Goal: Task Accomplishment & Management: Manage account settings

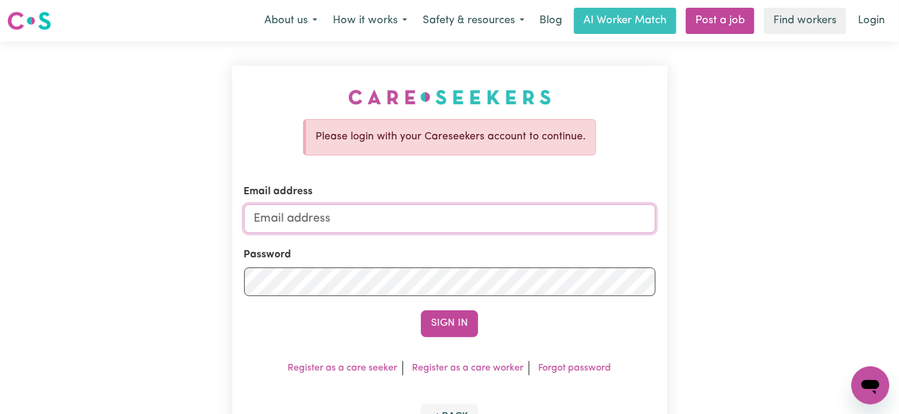
click at [346, 219] on input "Email address" at bounding box center [450, 218] width 412 height 29
type input "[EMAIL_ADDRESS][DOMAIN_NAME]"
click at [421, 310] on button "Sign In" at bounding box center [449, 323] width 57 height 26
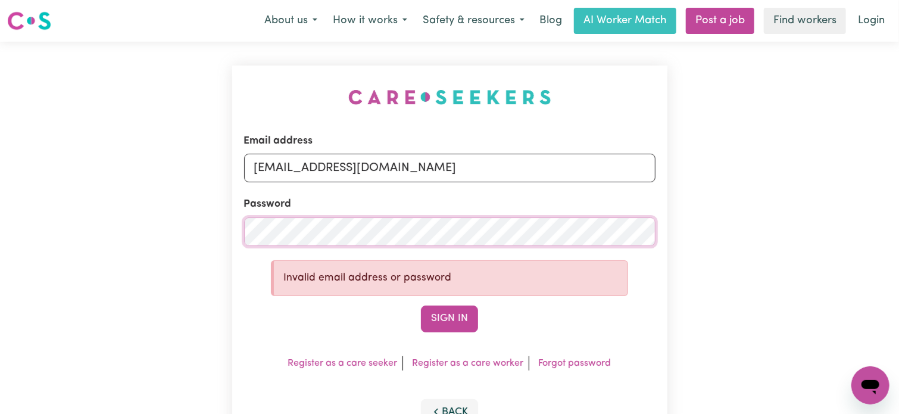
click at [421, 306] on button "Sign In" at bounding box center [449, 319] width 57 height 26
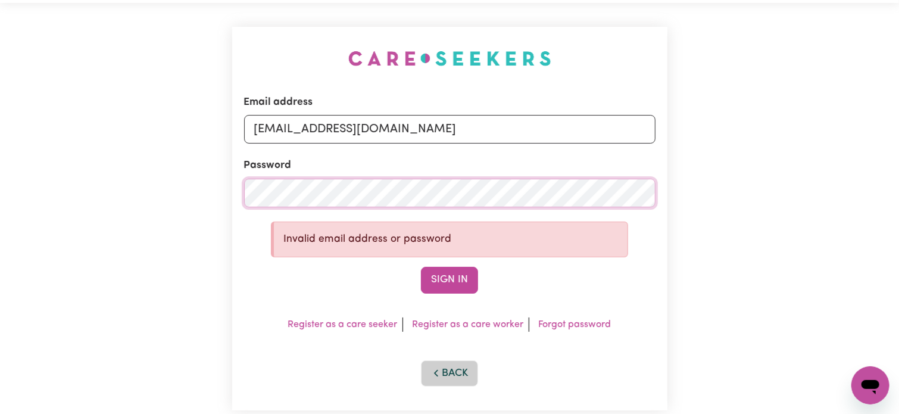
scroll to position [60, 0]
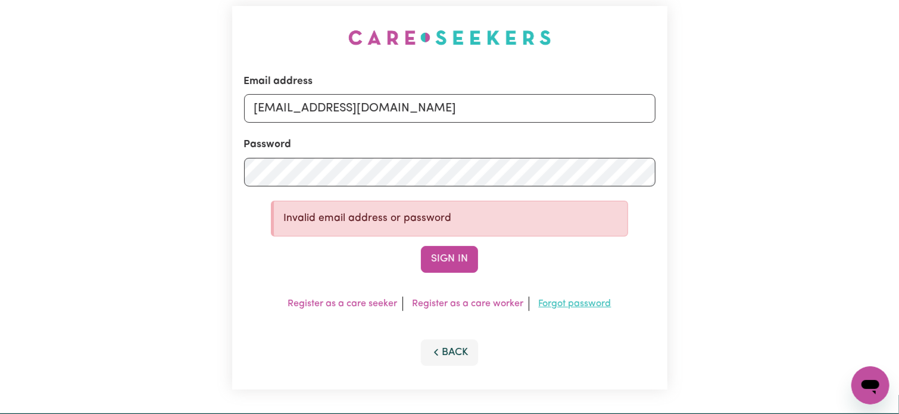
click at [571, 301] on link "Forgot password" at bounding box center [575, 304] width 73 height 10
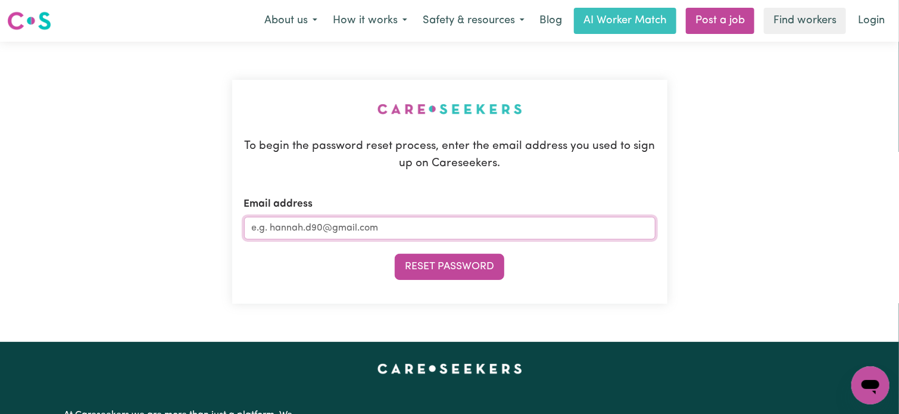
click at [326, 230] on input "Email address" at bounding box center [450, 228] width 412 height 23
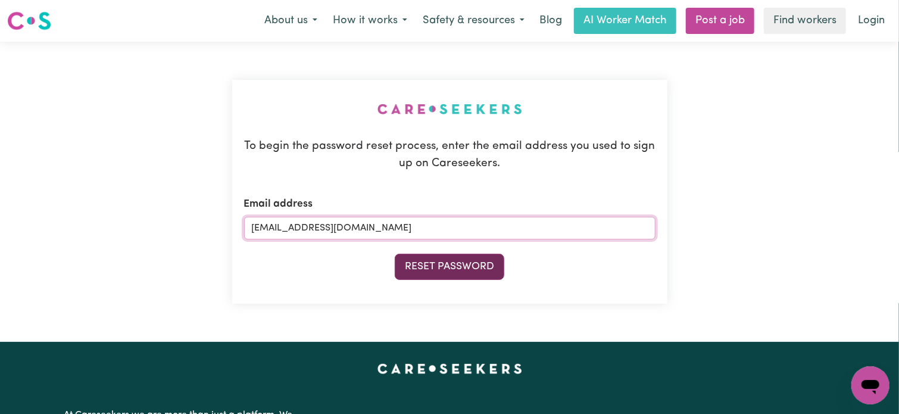
type input "[EMAIL_ADDRESS][DOMAIN_NAME]"
click at [465, 267] on button "Reset Password" at bounding box center [450, 267] width 110 height 26
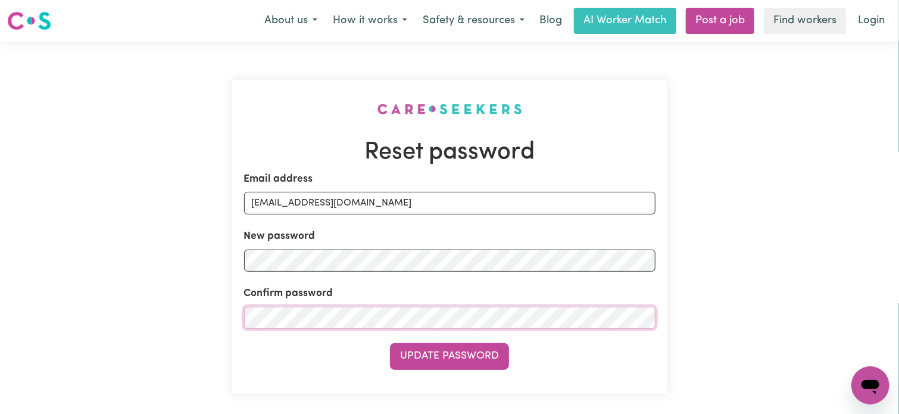
click at [390, 343] on button "Update Password" at bounding box center [449, 356] width 119 height 26
click at [232, 264] on div "Reset password Email address [EMAIL_ADDRESS][DOMAIN_NAME] New password Confirm …" at bounding box center [449, 237] width 435 height 314
click at [390, 343] on button "Update Password" at bounding box center [449, 356] width 119 height 26
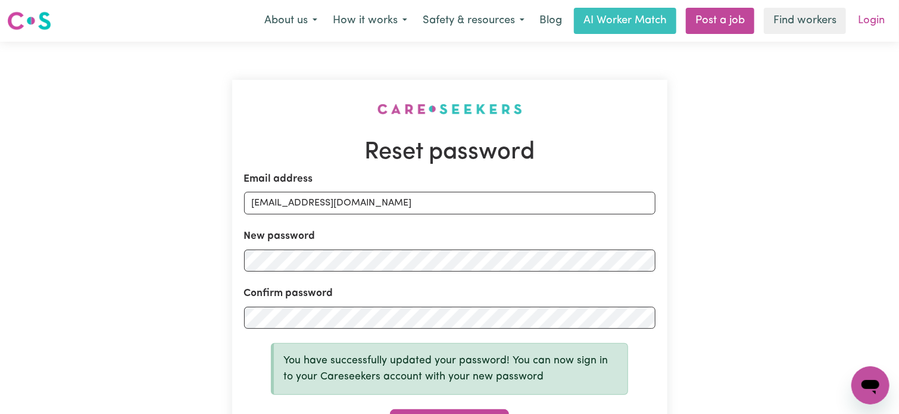
click at [858, 16] on link "Login" at bounding box center [871, 21] width 41 height 26
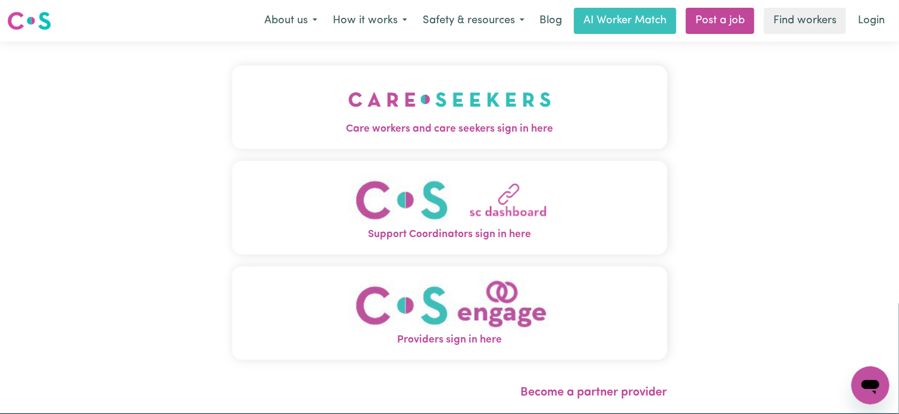
click at [445, 227] on span "Support Coordinators sign in here" at bounding box center [449, 234] width 435 height 15
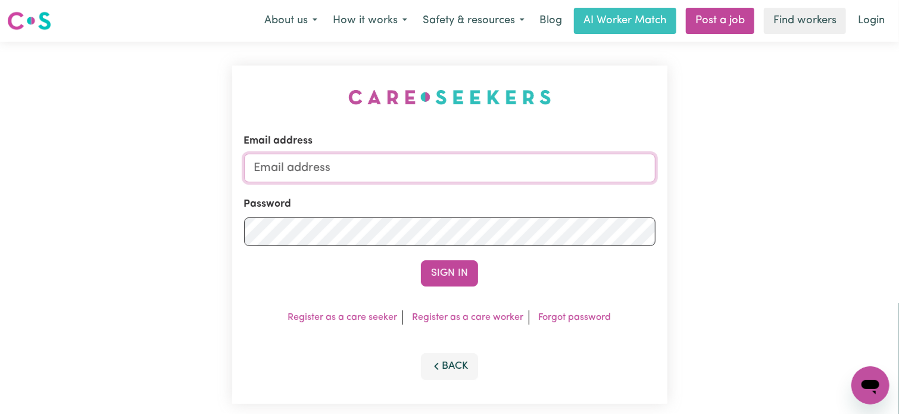
click at [383, 173] on input "Email address" at bounding box center [450, 168] width 412 height 29
type input "[EMAIL_ADDRESS][DOMAIN_NAME]"
click at [421, 260] on button "Sign In" at bounding box center [449, 273] width 57 height 26
